Goal: Check status: Check status

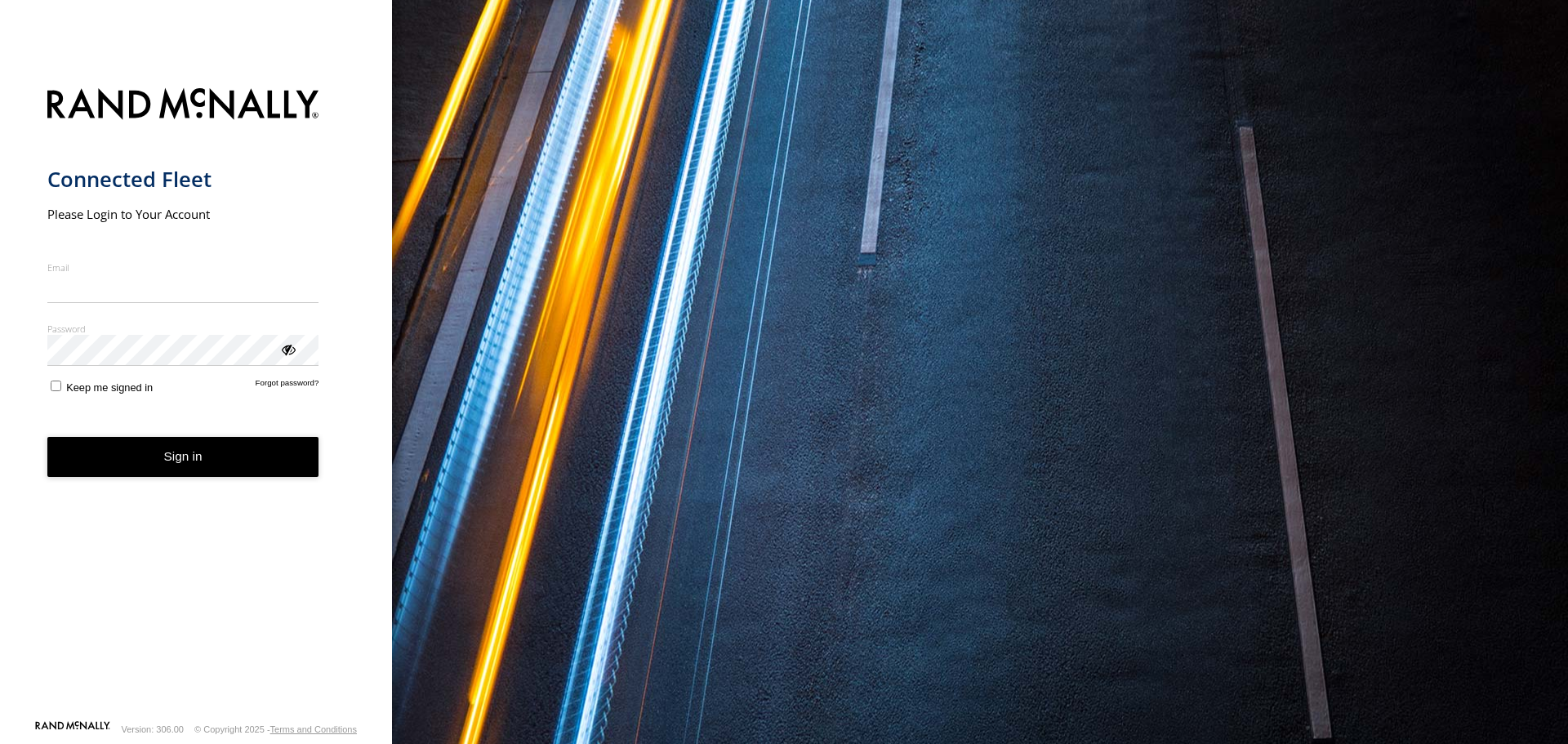
type input "**********"
click at [158, 472] on button "Sign in" at bounding box center [182, 457] width 272 height 40
click at [158, 466] on button "Sign in" at bounding box center [182, 457] width 272 height 40
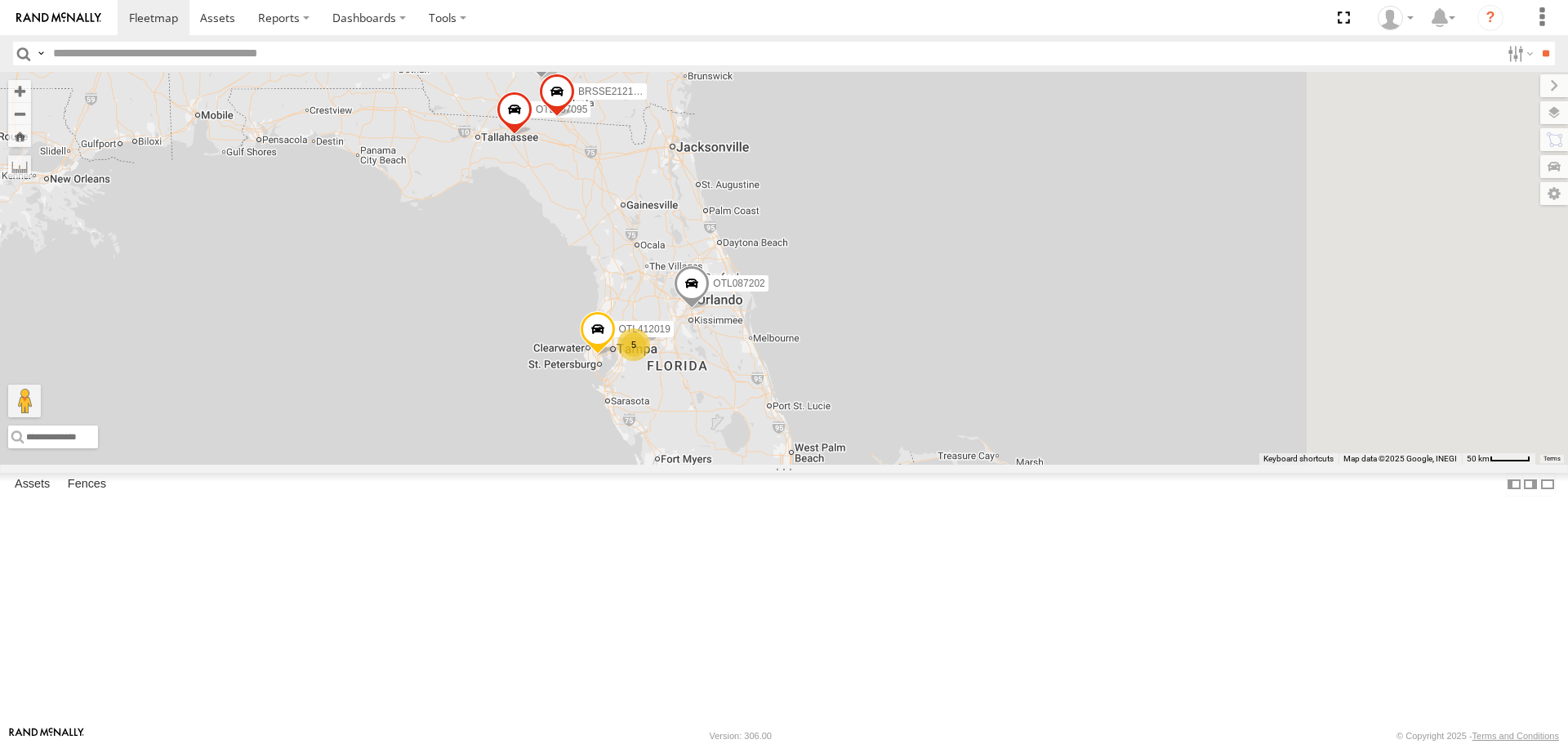
drag, startPoint x: 1111, startPoint y: 533, endPoint x: 829, endPoint y: 447, distance: 294.8
click at [858, 376] on div "OTL850860 BRSSE21210918156419 OTL174008 BRSSE21210918156182 OTL174041 OTL525603…" at bounding box center [784, 267] width 1568 height 392
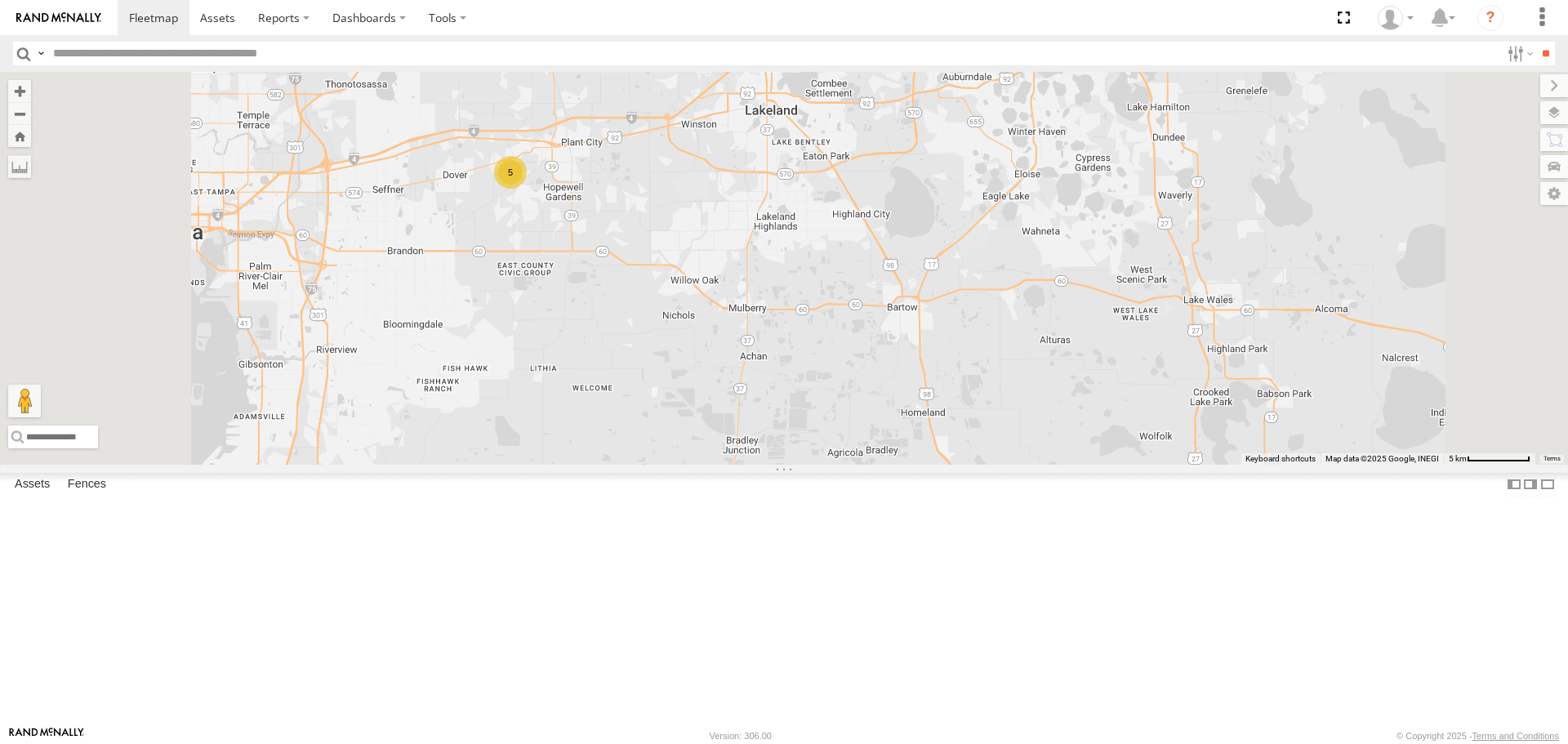
click at [526, 188] on div "5" at bounding box center [510, 172] width 33 height 33
